Goal: Task Accomplishment & Management: Manage account settings

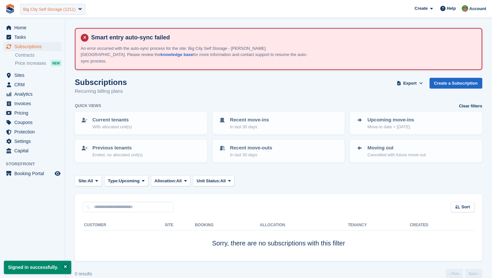
click at [55, 10] on div "Big City Self Storage (1211)" at bounding box center [49, 9] width 52 height 7
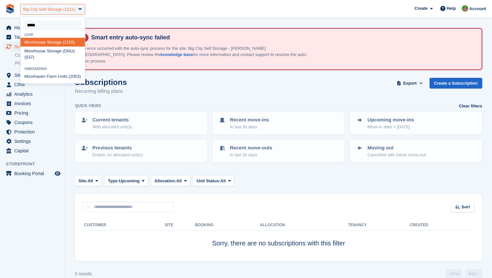
type input "******"
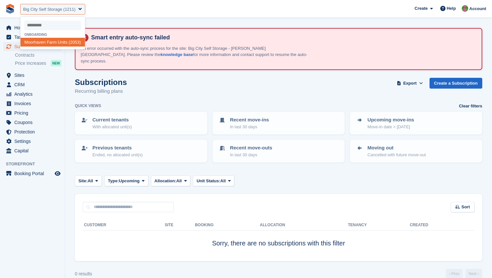
select select "****"
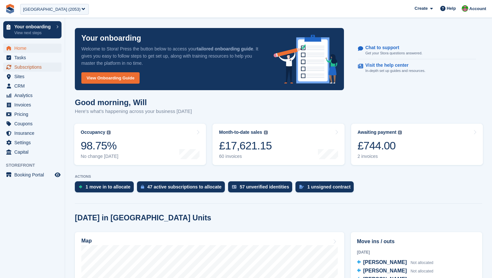
click at [22, 66] on span "Subscriptions" at bounding box center [33, 66] width 39 height 9
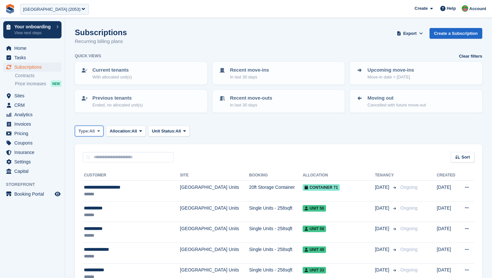
click at [100, 133] on span at bounding box center [98, 130] width 5 height 5
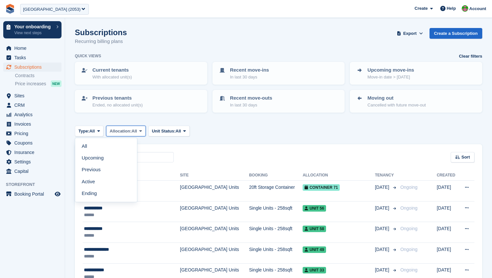
click at [131, 133] on span "Allocation:" at bounding box center [121, 131] width 22 height 7
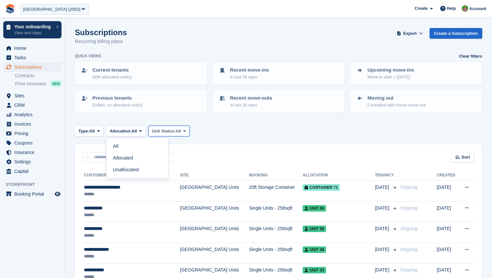
click at [176, 129] on span "Unit Status:" at bounding box center [164, 131] width 24 height 7
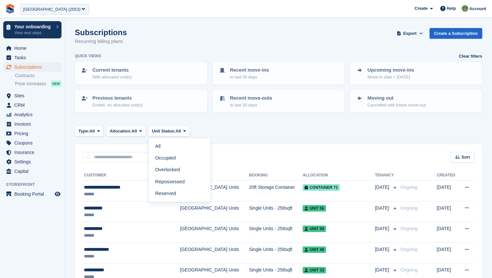
click at [226, 128] on div "Type: All All Upcoming Previous Active Ending Allocation: All All Allocated Una…" at bounding box center [278, 130] width 407 height 11
click at [94, 129] on span "All" at bounding box center [92, 131] width 6 height 7
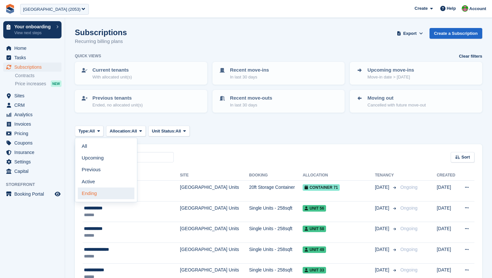
click at [92, 192] on link "Ending" at bounding box center [106, 193] width 57 height 12
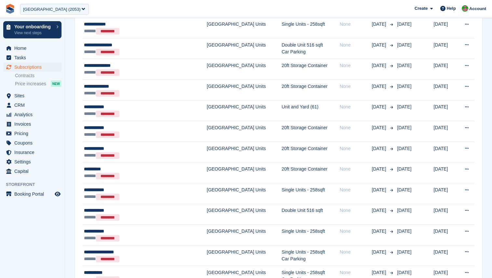
scroll to position [836, 0]
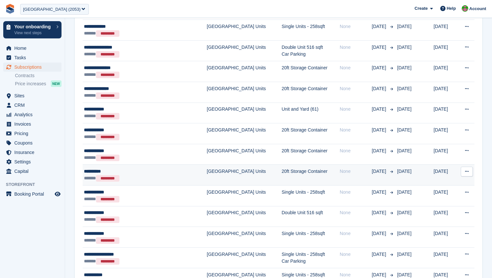
click at [243, 171] on td "Moorhaven Farm Units" at bounding box center [244, 175] width 75 height 21
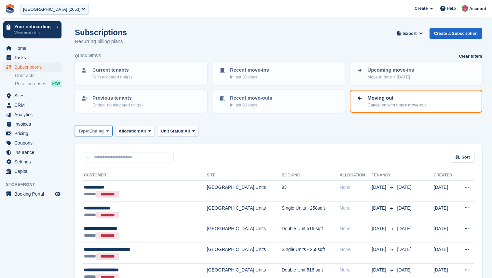
click at [110, 133] on span at bounding box center [107, 130] width 5 height 5
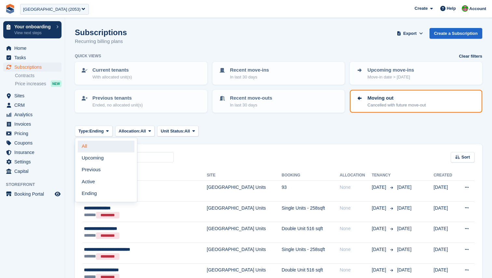
click at [93, 148] on link "All" at bounding box center [106, 146] width 57 height 12
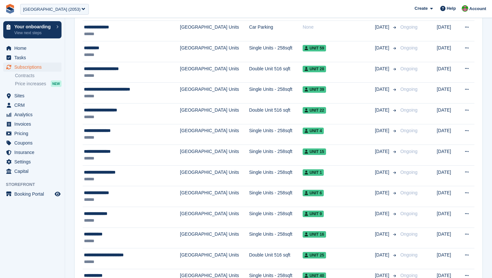
scroll to position [983, 0]
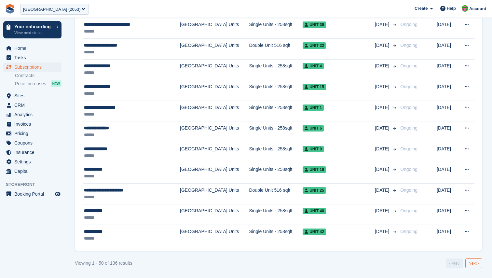
click at [470, 260] on link "Next ›" at bounding box center [473, 263] width 17 height 10
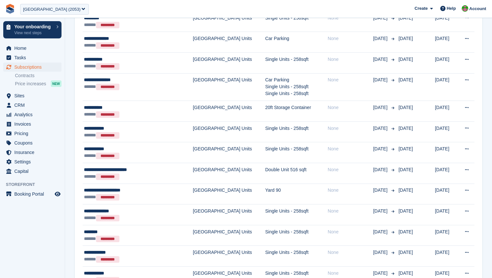
scroll to position [983, 0]
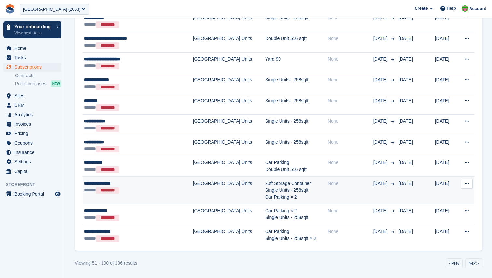
click at [193, 194] on td "Moorhaven Farm Units" at bounding box center [229, 191] width 72 height 28
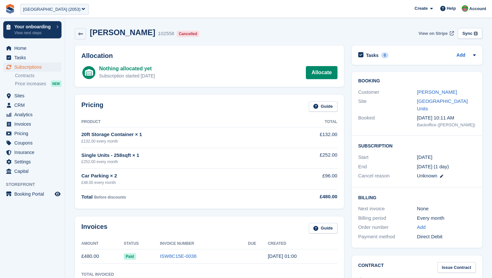
click at [431, 33] on span "View on Stripe" at bounding box center [432, 33] width 29 height 7
drag, startPoint x: 288, startPoint y: 35, endPoint x: 268, endPoint y: 37, distance: 19.9
click at [286, 35] on div "Timothy Scarrott 102558 Cancelled View on Stripe Sync Syncs line items and disc…" at bounding box center [278, 34] width 407 height 12
click at [51, 7] on div "[GEOGRAPHIC_DATA] (2053)" at bounding box center [52, 9] width 58 height 7
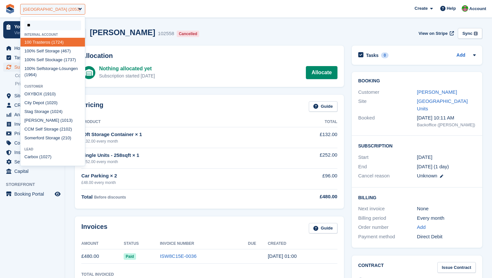
type input "***"
click at [46, 49] on div "100 % Self Storage (467)" at bounding box center [52, 50] width 64 height 9
select select "***"
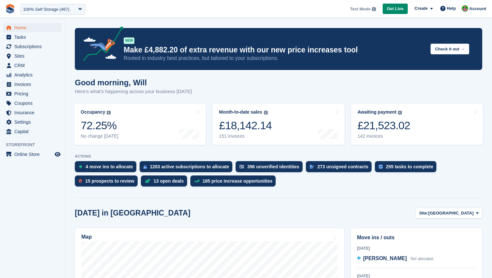
click at [210, 3] on span "**********" at bounding box center [246, 9] width 492 height 18
